Goal: Book appointment/travel/reservation

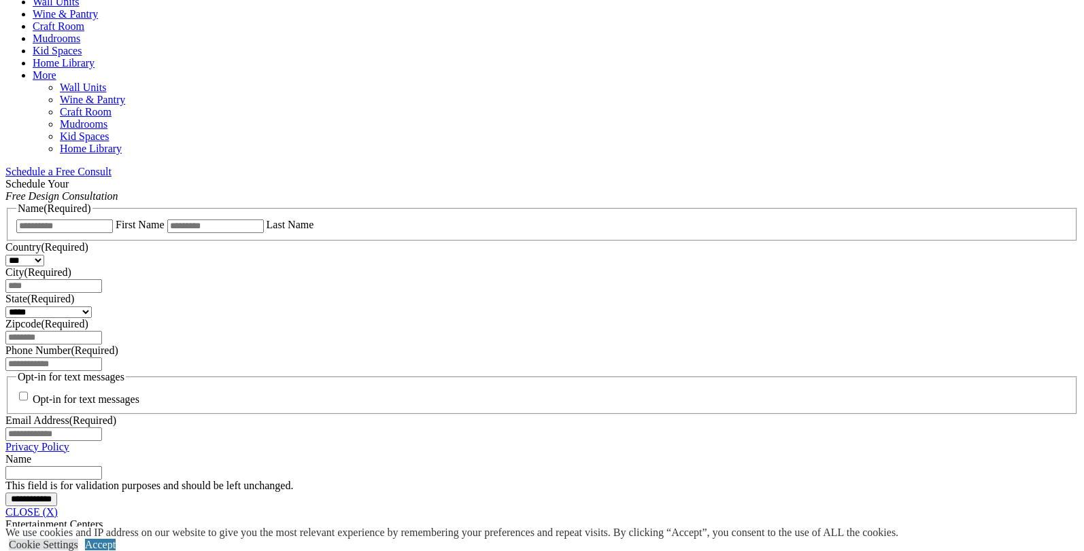
scroll to position [952, 0]
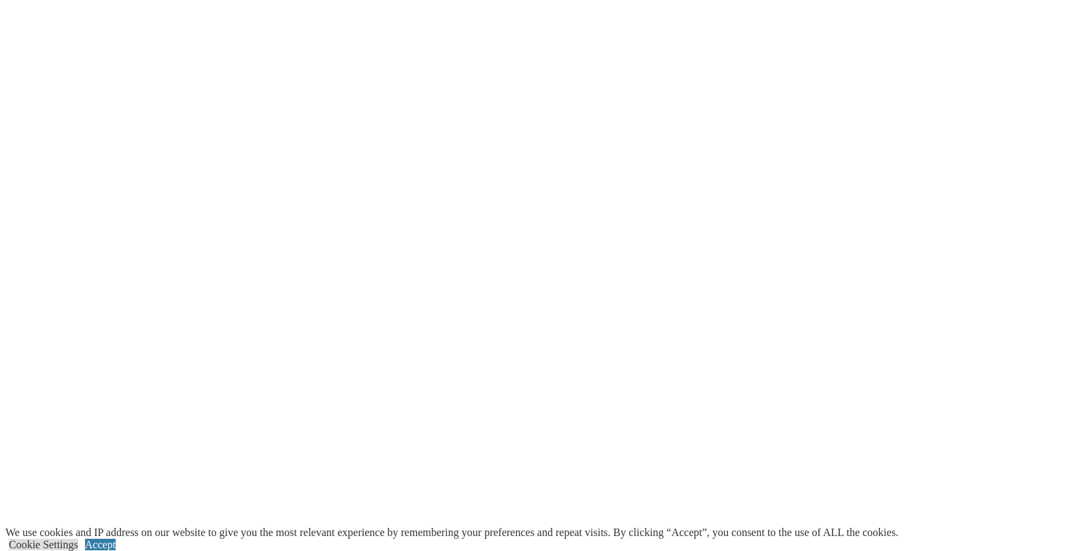
scroll to position [1700, 0]
